Goal: Task Accomplishment & Management: Use online tool/utility

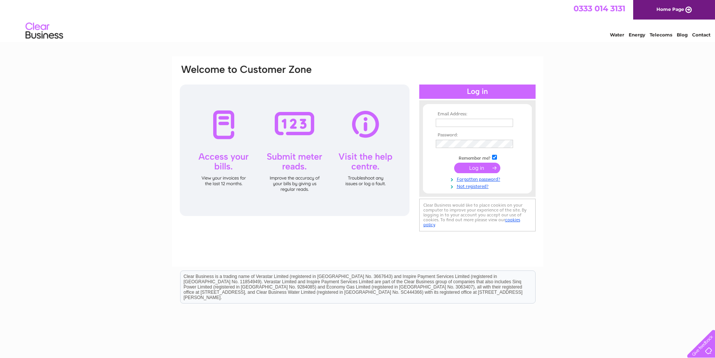
type input "forfarfurniture@hotmail.com"
click at [485, 167] on input "submit" at bounding box center [477, 168] width 46 height 11
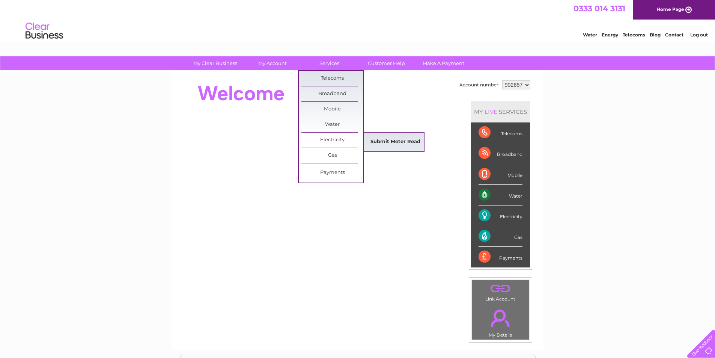
click at [378, 141] on link "Submit Meter Read" at bounding box center [396, 141] width 62 height 15
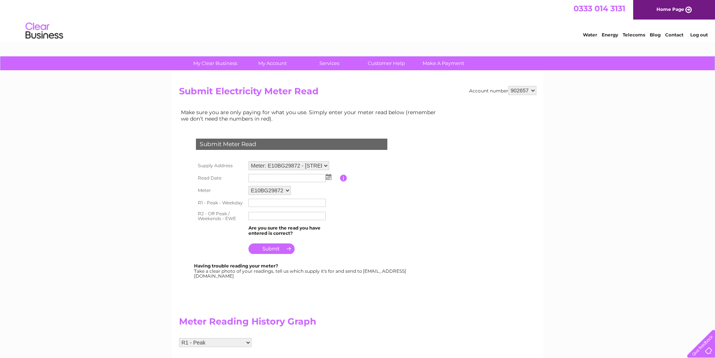
click at [329, 177] on img at bounding box center [329, 177] width 6 height 6
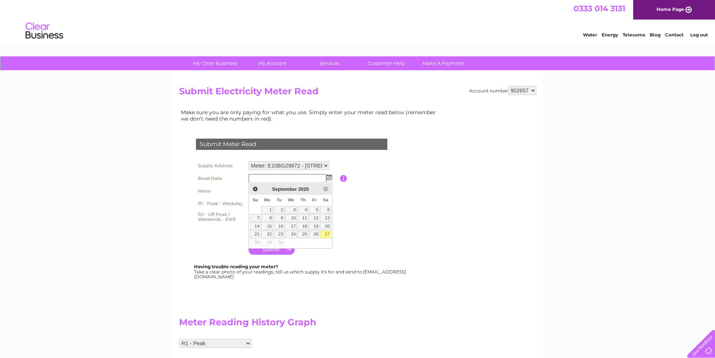
click at [326, 234] on link "27" at bounding box center [325, 235] width 11 height 8
type input "2025/09/27"
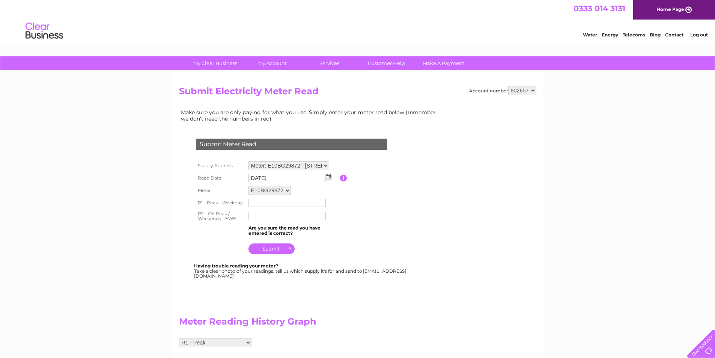
click at [278, 204] on input "text" at bounding box center [287, 203] width 77 height 8
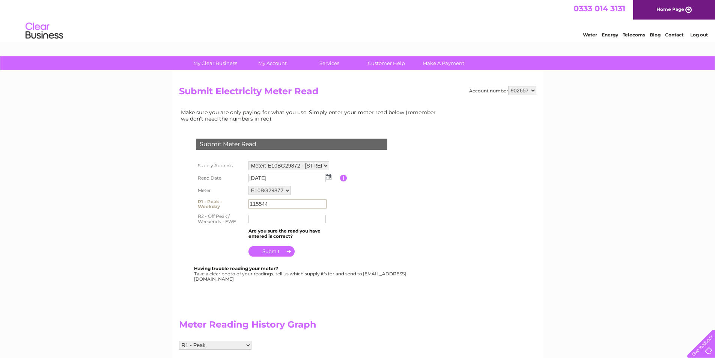
type input "115544"
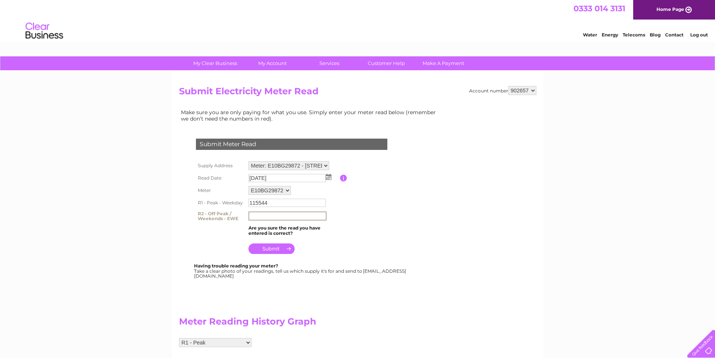
click at [267, 216] on input "text" at bounding box center [288, 215] width 78 height 9
type input "33120"
click at [270, 250] on input "submit" at bounding box center [272, 248] width 46 height 11
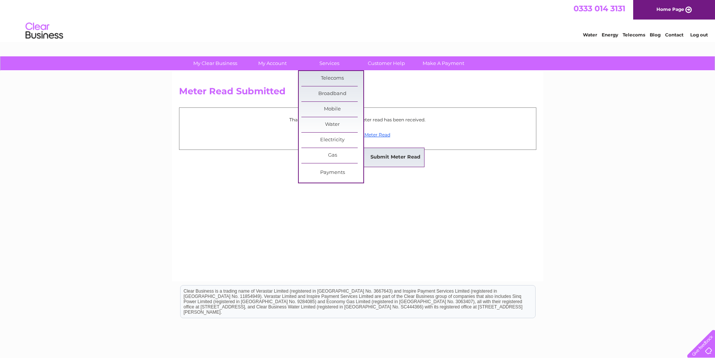
click at [390, 153] on link "Submit Meter Read" at bounding box center [396, 157] width 62 height 15
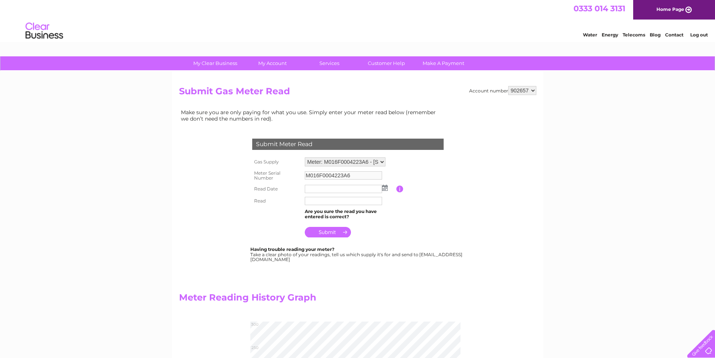
click at [386, 187] on img at bounding box center [385, 188] width 6 height 6
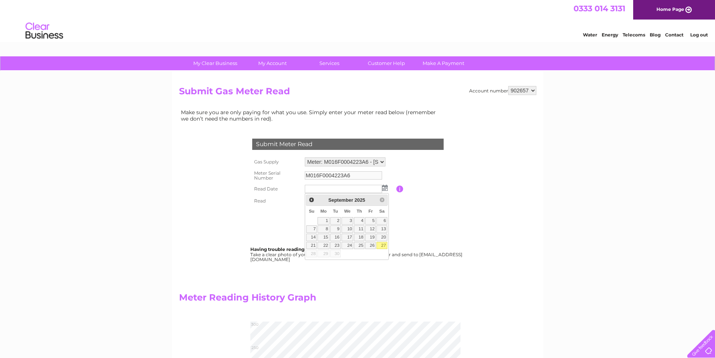
click at [384, 245] on link "27" at bounding box center [382, 246] width 11 height 8
type input "2025/09/27"
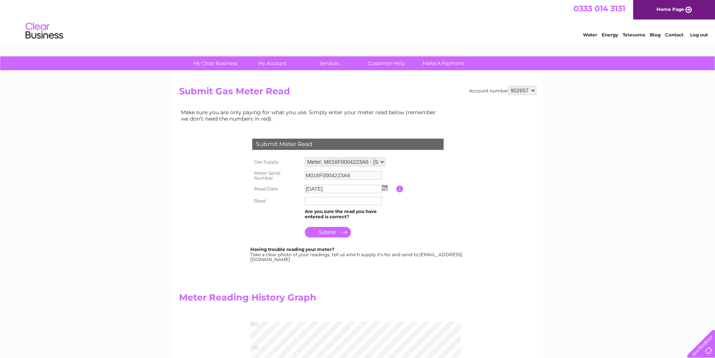
click at [335, 202] on input "text" at bounding box center [343, 201] width 77 height 8
type input "272"
click at [324, 232] on input "submit" at bounding box center [328, 233] width 46 height 11
